Goal: Task Accomplishment & Management: Manage account settings

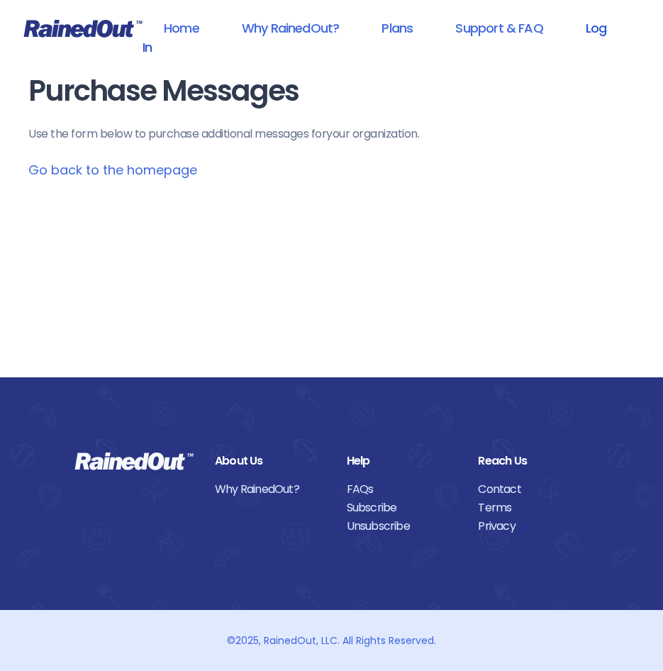
click at [146, 46] on link "Log In" at bounding box center [375, 37] width 464 height 51
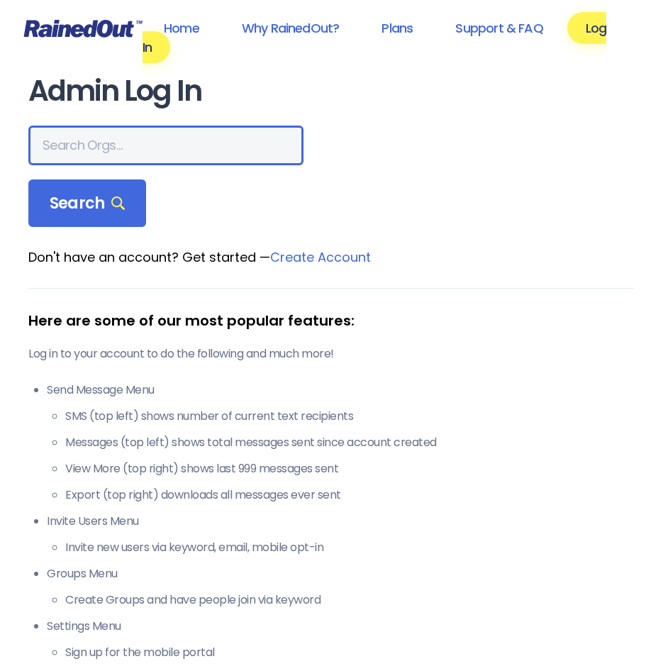
click at [107, 130] on input "text" at bounding box center [165, 145] width 275 height 40
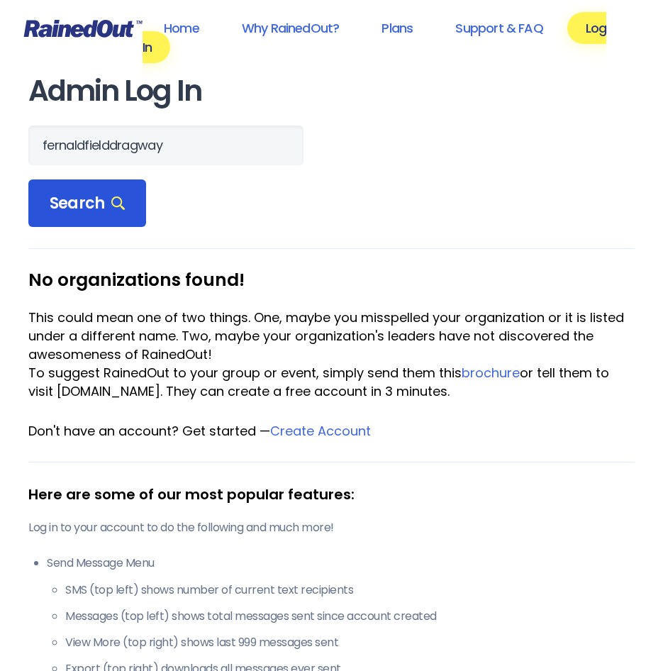
click at [124, 199] on div "Search" at bounding box center [87, 203] width 118 height 48
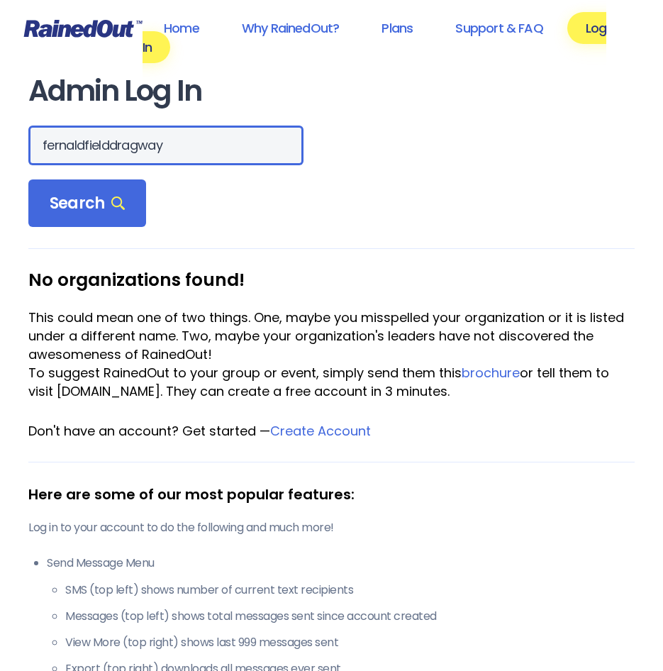
drag, startPoint x: 179, startPoint y: 157, endPoint x: -38, endPoint y: 151, distance: 216.3
click at [0, 151] on html "Home Why RainedOut? Plans Support & FAQ Log In Admin Log In fernaldfielddragway…" at bounding box center [331, 335] width 663 height 671
type input "[PERSON_NAME] field dragway"
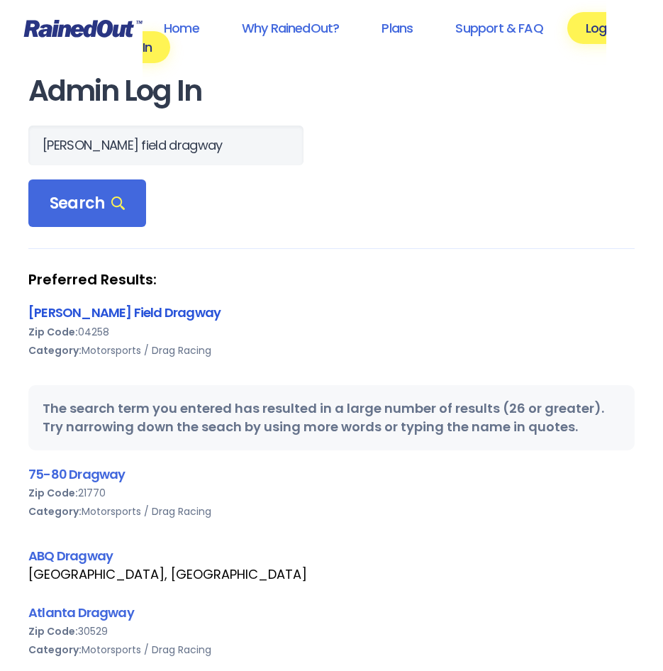
click at [115, 317] on link "[PERSON_NAME] Field Dragway" at bounding box center [124, 312] width 192 height 18
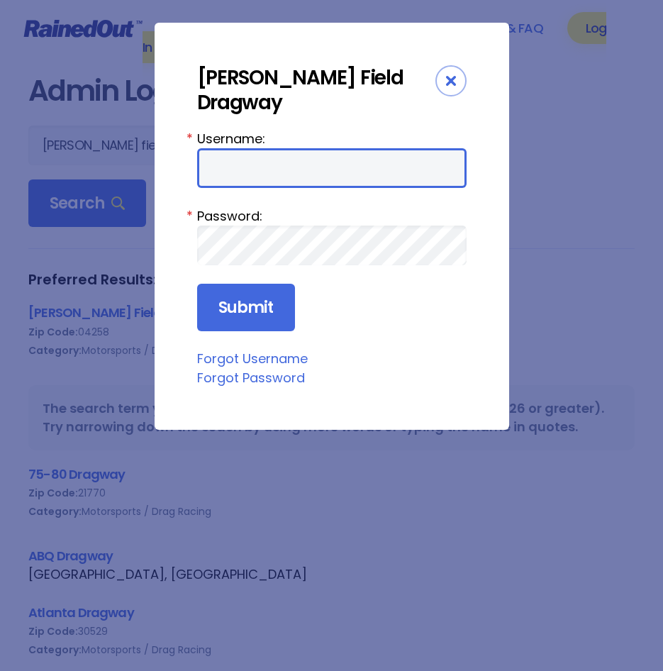
click at [285, 155] on input "Username:" at bounding box center [331, 168] width 269 height 40
type input "fernaldfielddragway"
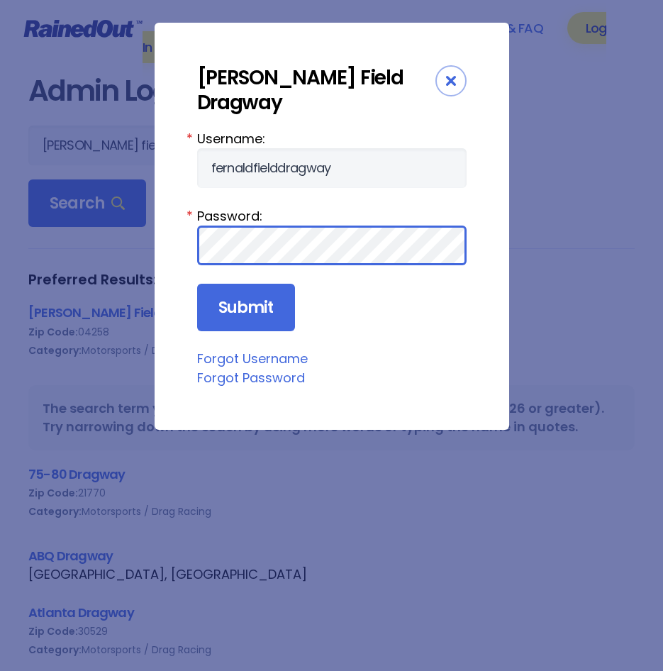
click at [197, 284] on input "Submit" at bounding box center [246, 308] width 98 height 48
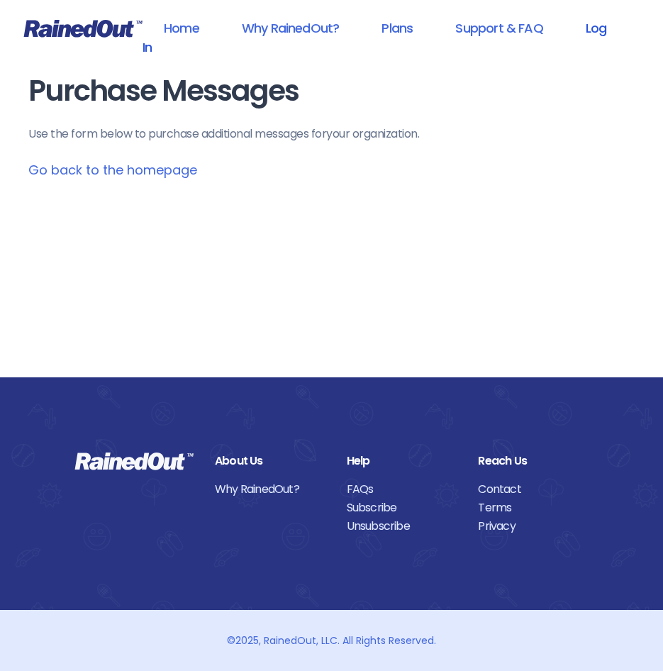
click at [587, 28] on link "Log In" at bounding box center [375, 37] width 464 height 51
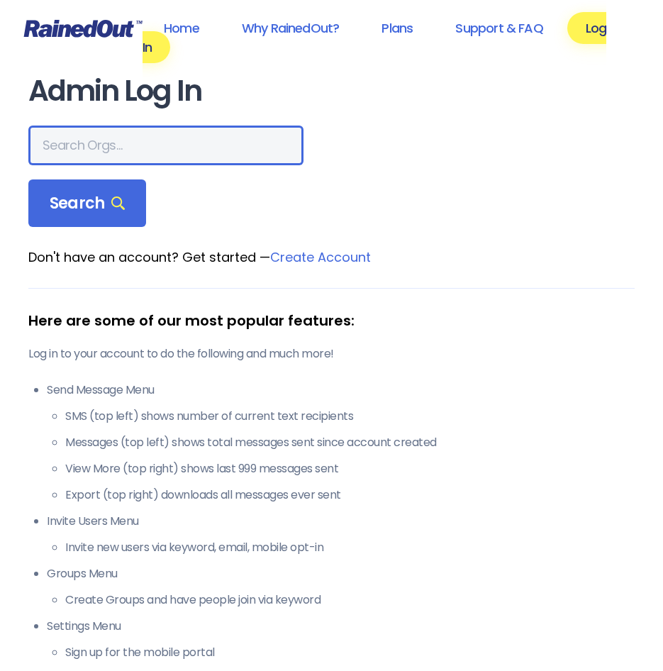
click at [146, 131] on input "text" at bounding box center [165, 145] width 275 height 40
type input "[PERSON_NAME] field dragway"
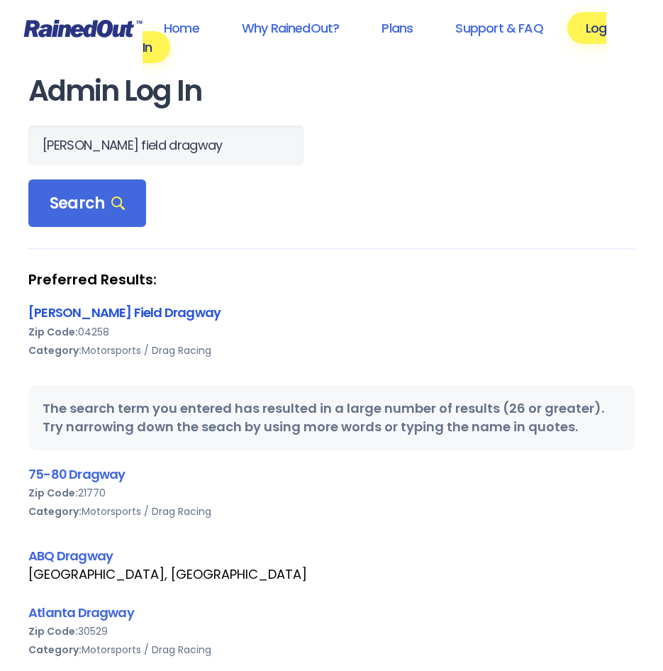
click at [133, 318] on link "[PERSON_NAME] Field Dragway" at bounding box center [124, 312] width 192 height 18
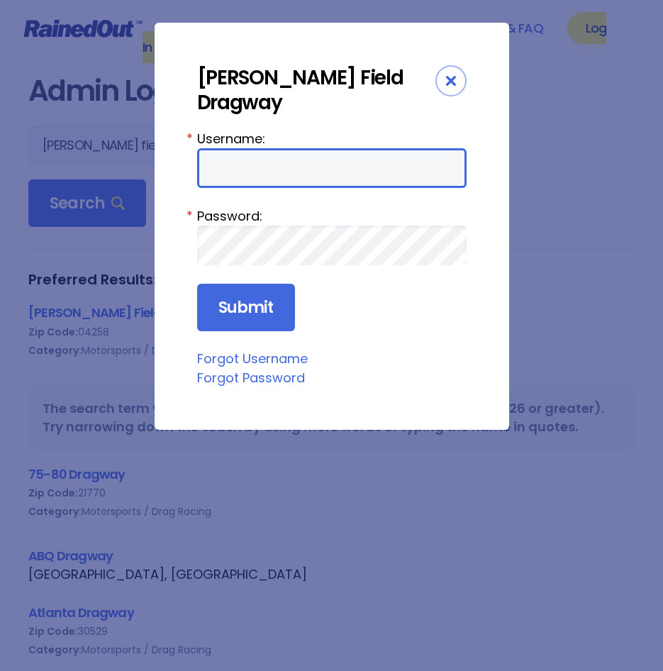
click at [291, 152] on input "Username:" at bounding box center [331, 168] width 269 height 40
type input "fernaldfielddragway"
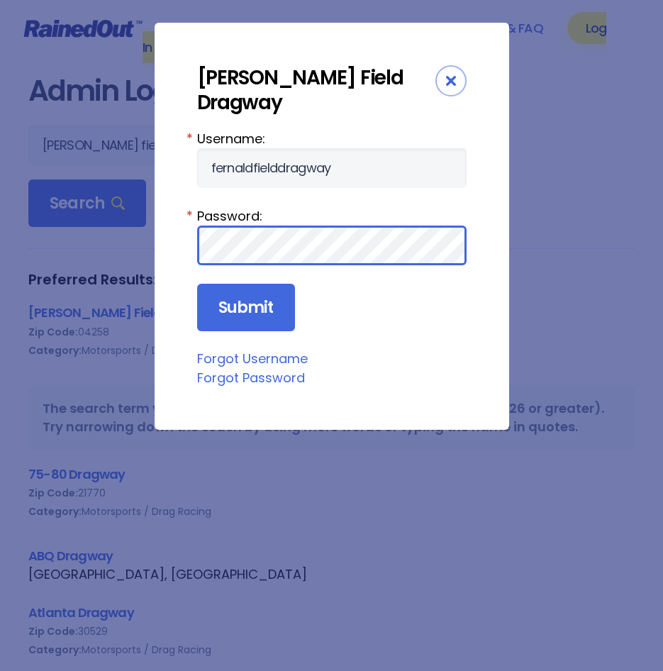
click at [197, 284] on input "Submit" at bounding box center [246, 308] width 98 height 48
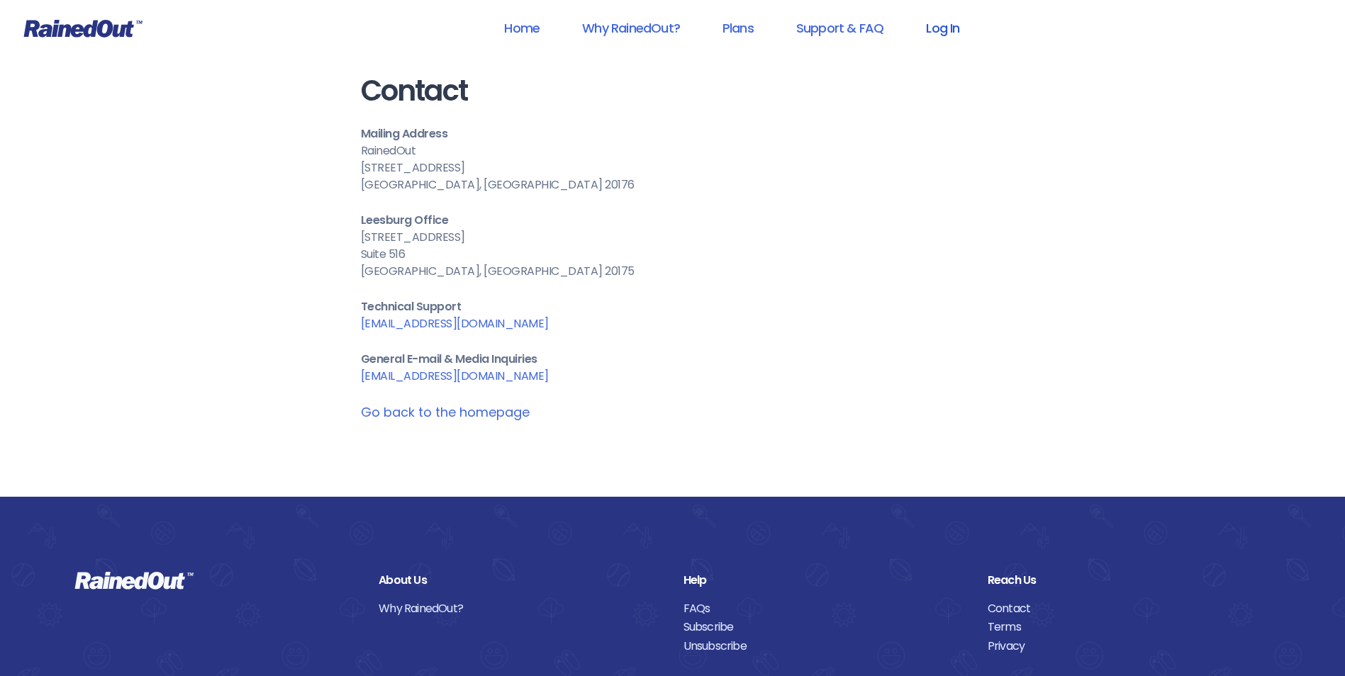
click at [939, 28] on link "Log In" at bounding box center [943, 28] width 70 height 32
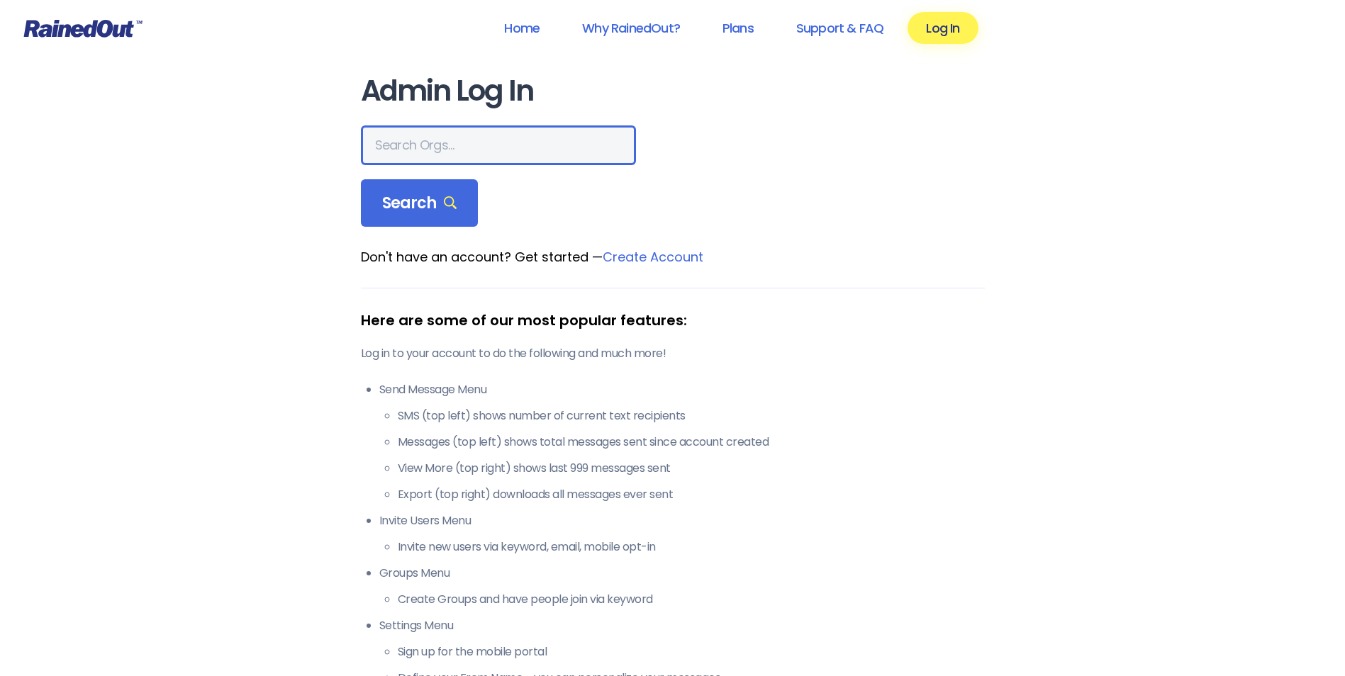
click at [420, 136] on input "text" at bounding box center [498, 145] width 275 height 40
type input "[PERSON_NAME] field dragway"
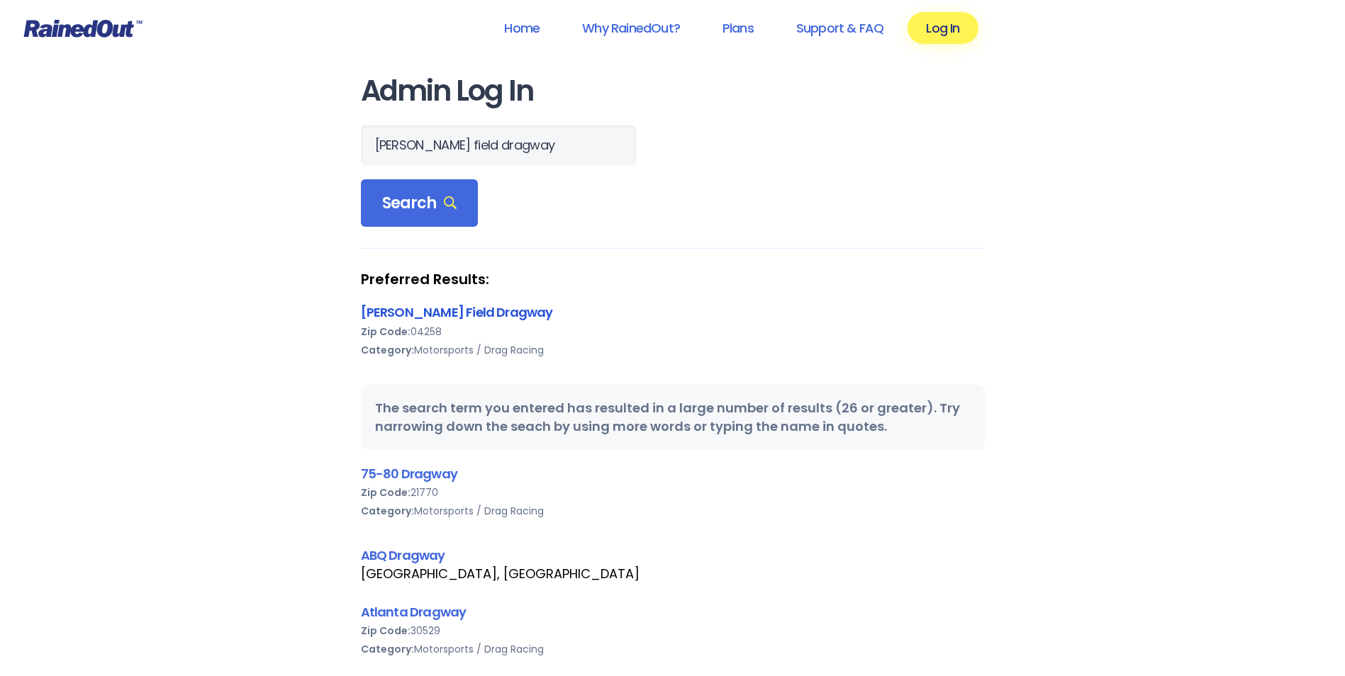
click at [475, 314] on link "[PERSON_NAME] Field Dragway" at bounding box center [457, 312] width 192 height 18
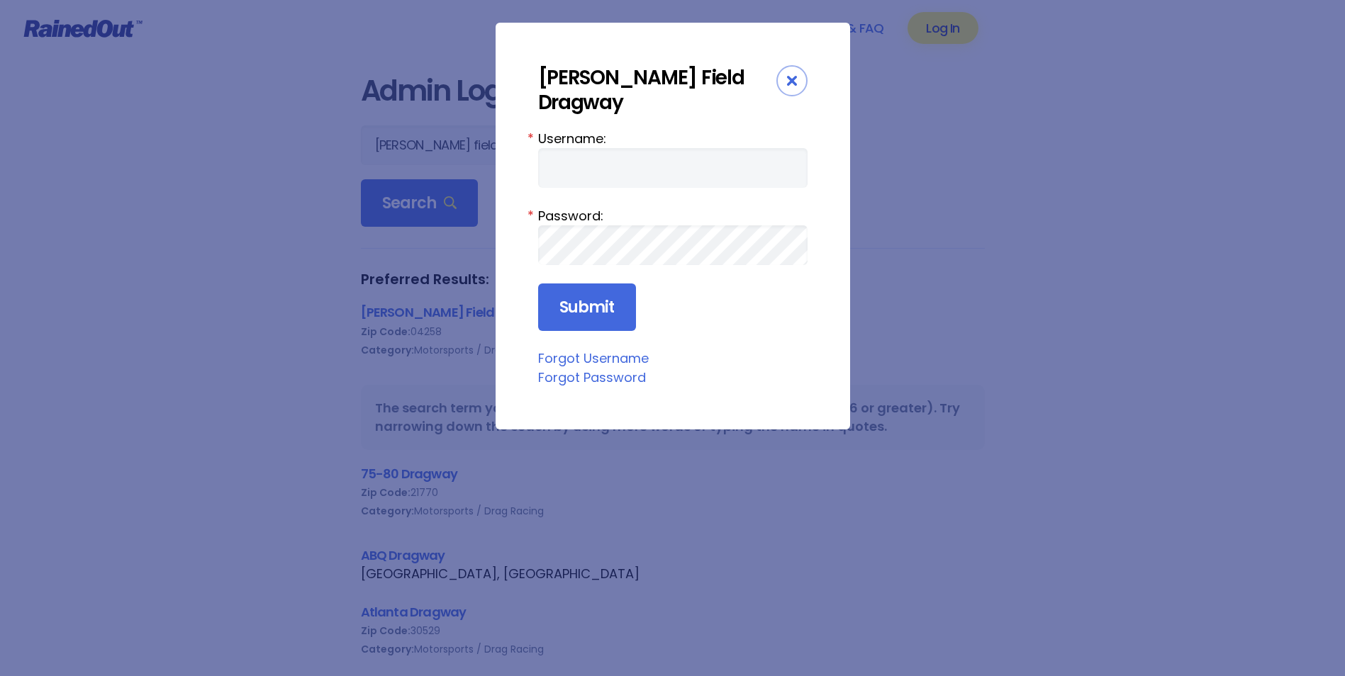
click at [601, 369] on link "Forgot Password" at bounding box center [592, 378] width 108 height 18
